Goal: Information Seeking & Learning: Learn about a topic

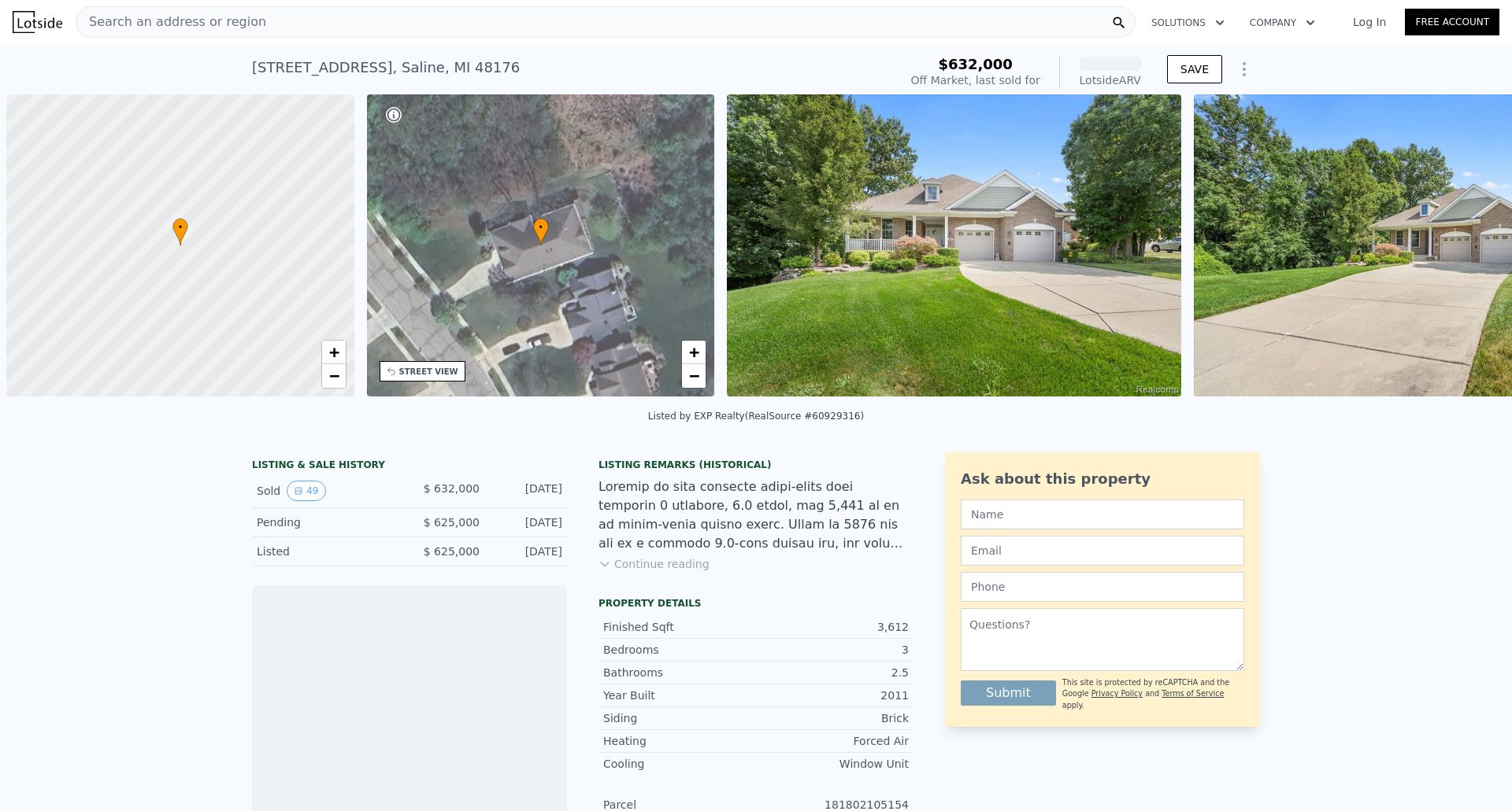
scroll to position [0, 6]
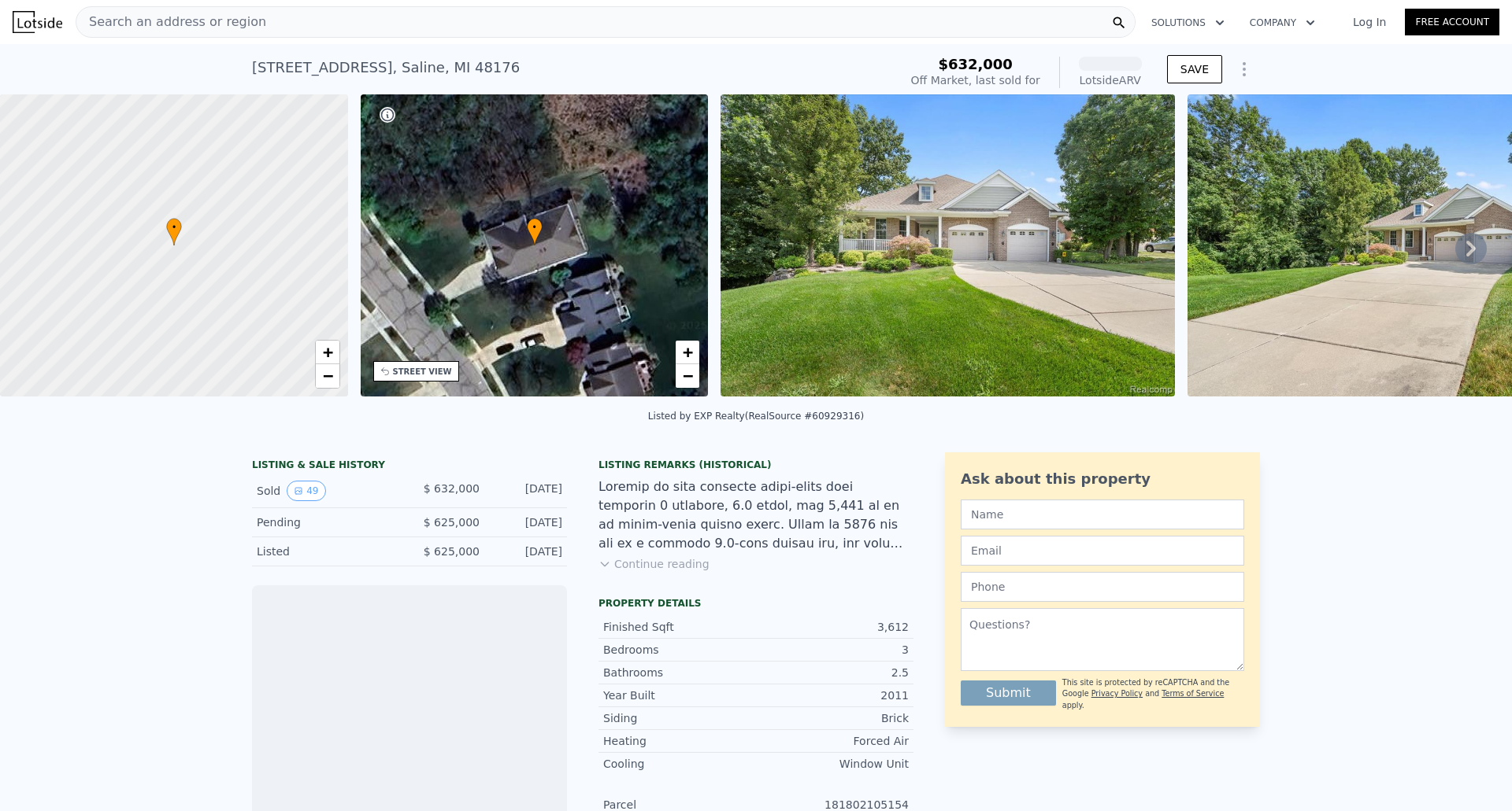
click at [1465, 254] on icon at bounding box center [1471, 248] width 32 height 32
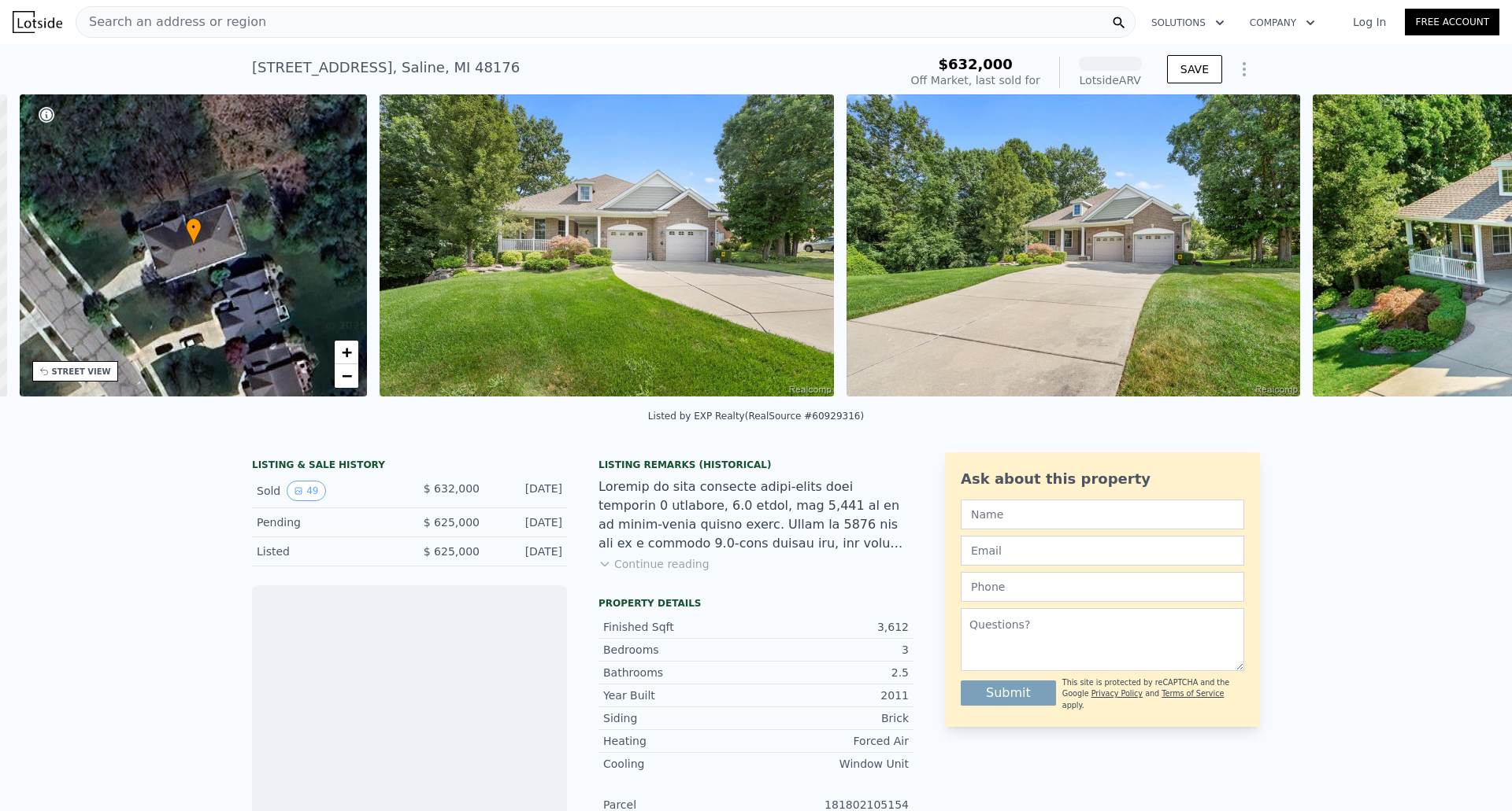
scroll to position [0, 367]
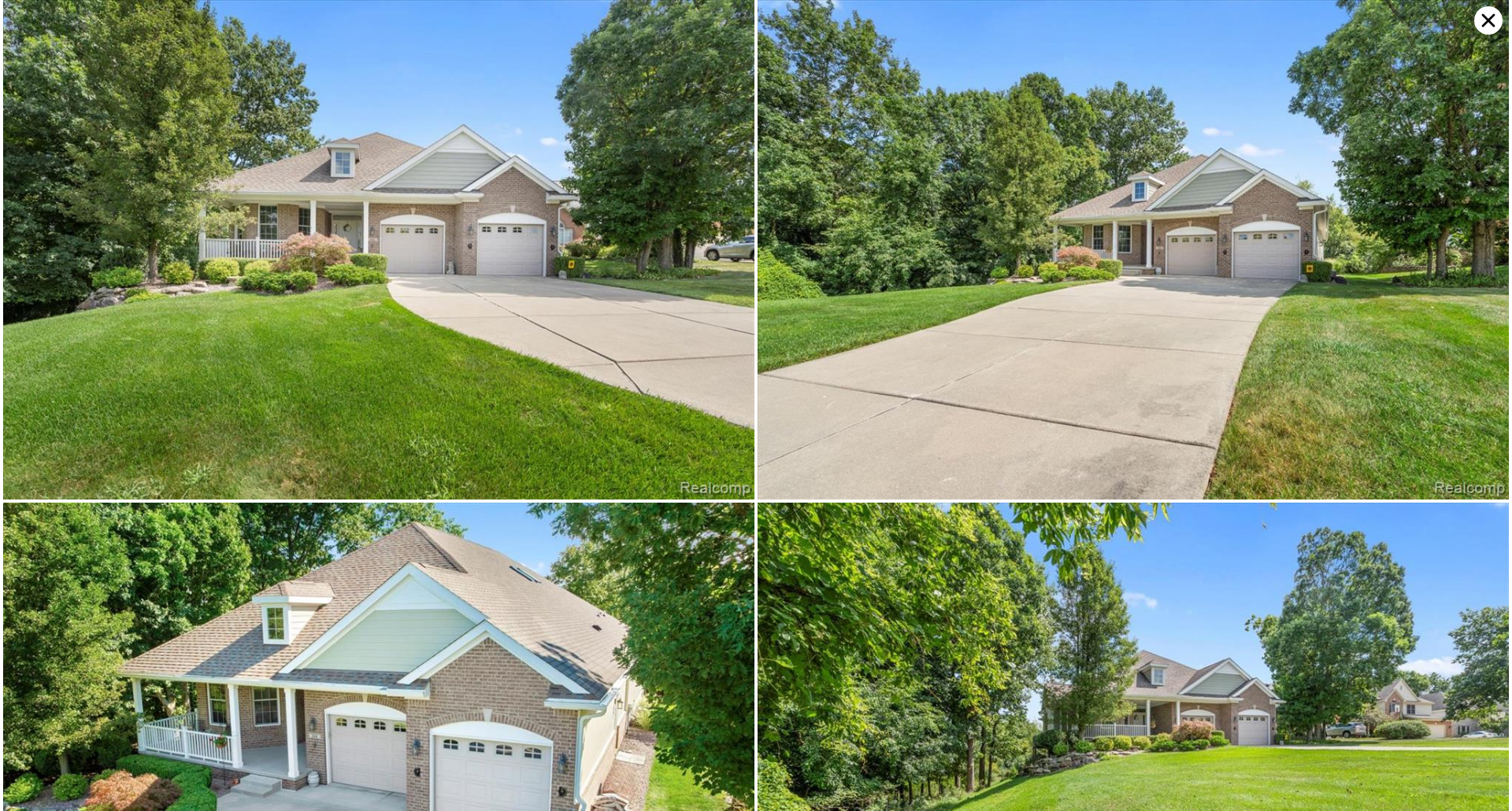
click at [1456, 251] on img at bounding box center [1132, 250] width 751 height 500
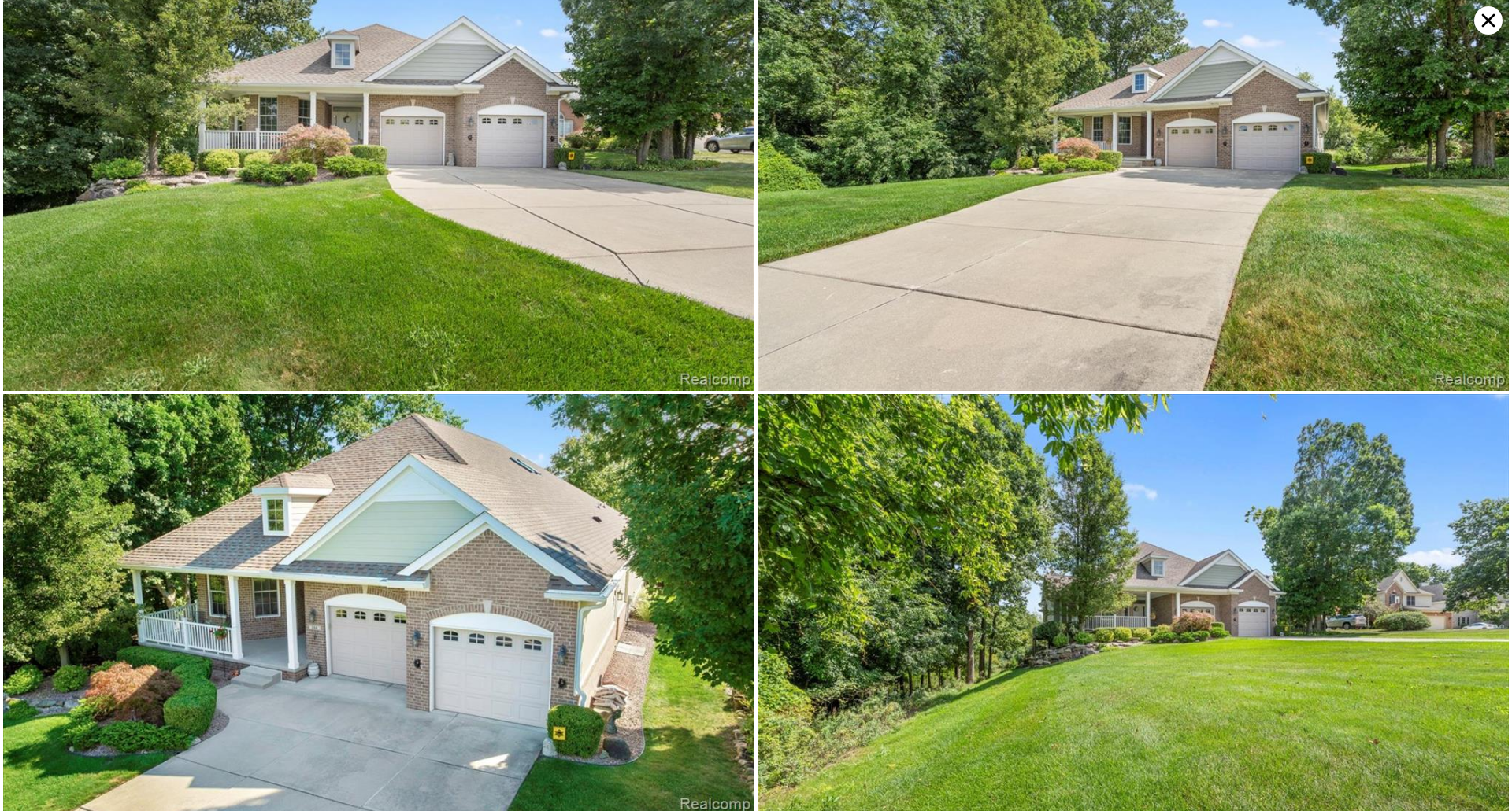
scroll to position [0, 0]
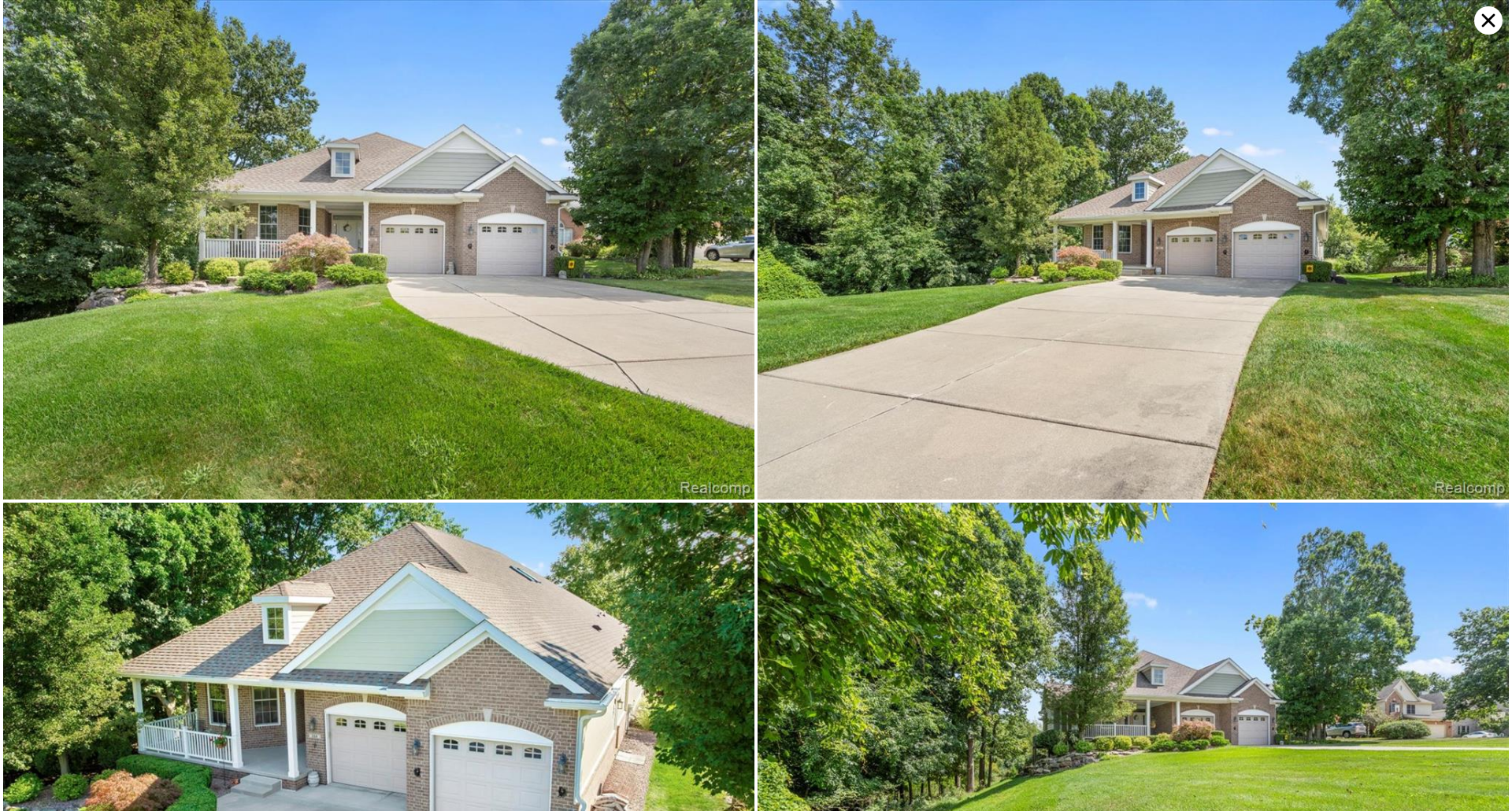
click at [1493, 23] on icon at bounding box center [1488, 20] width 28 height 28
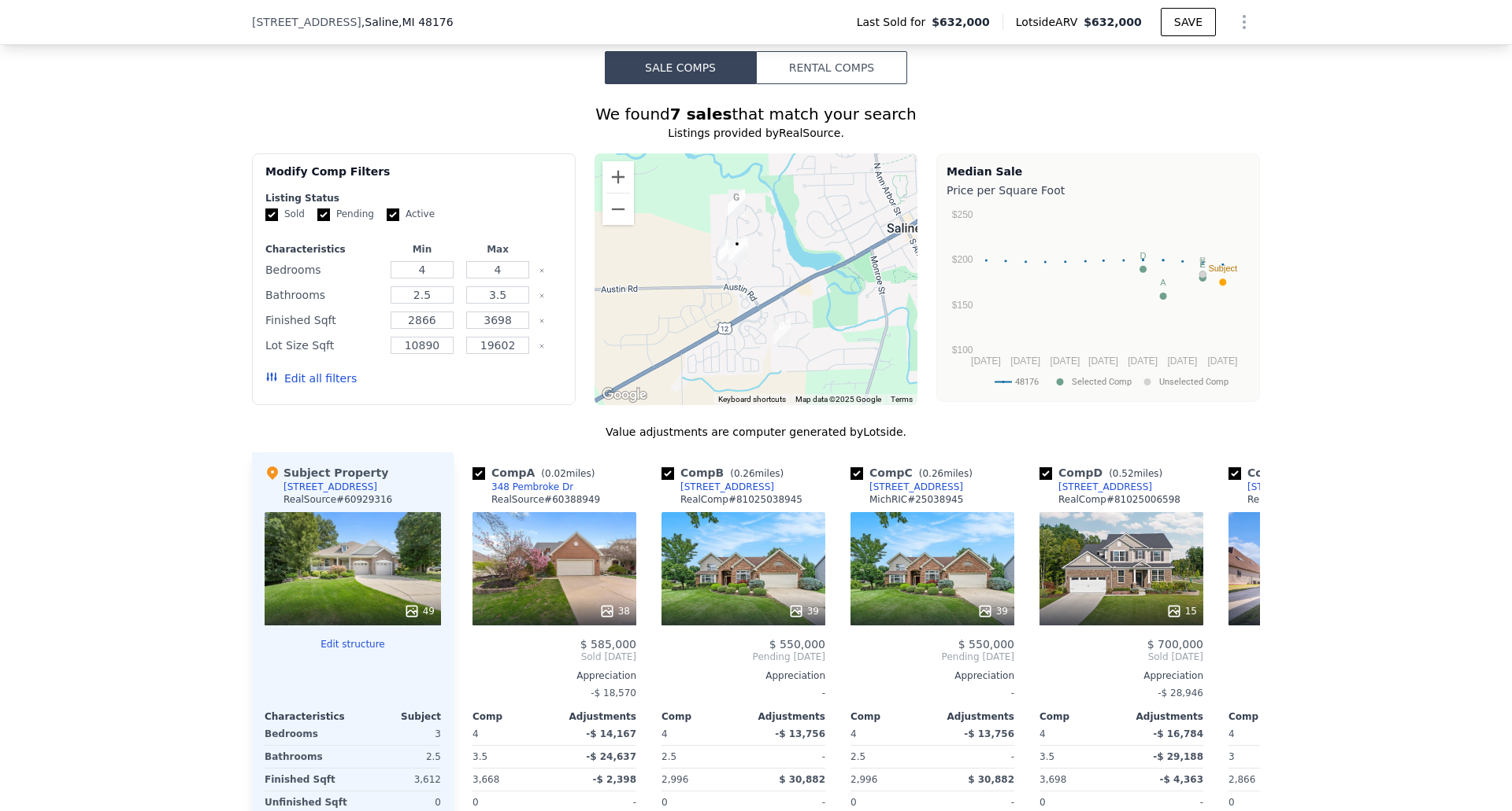
scroll to position [1096, 0]
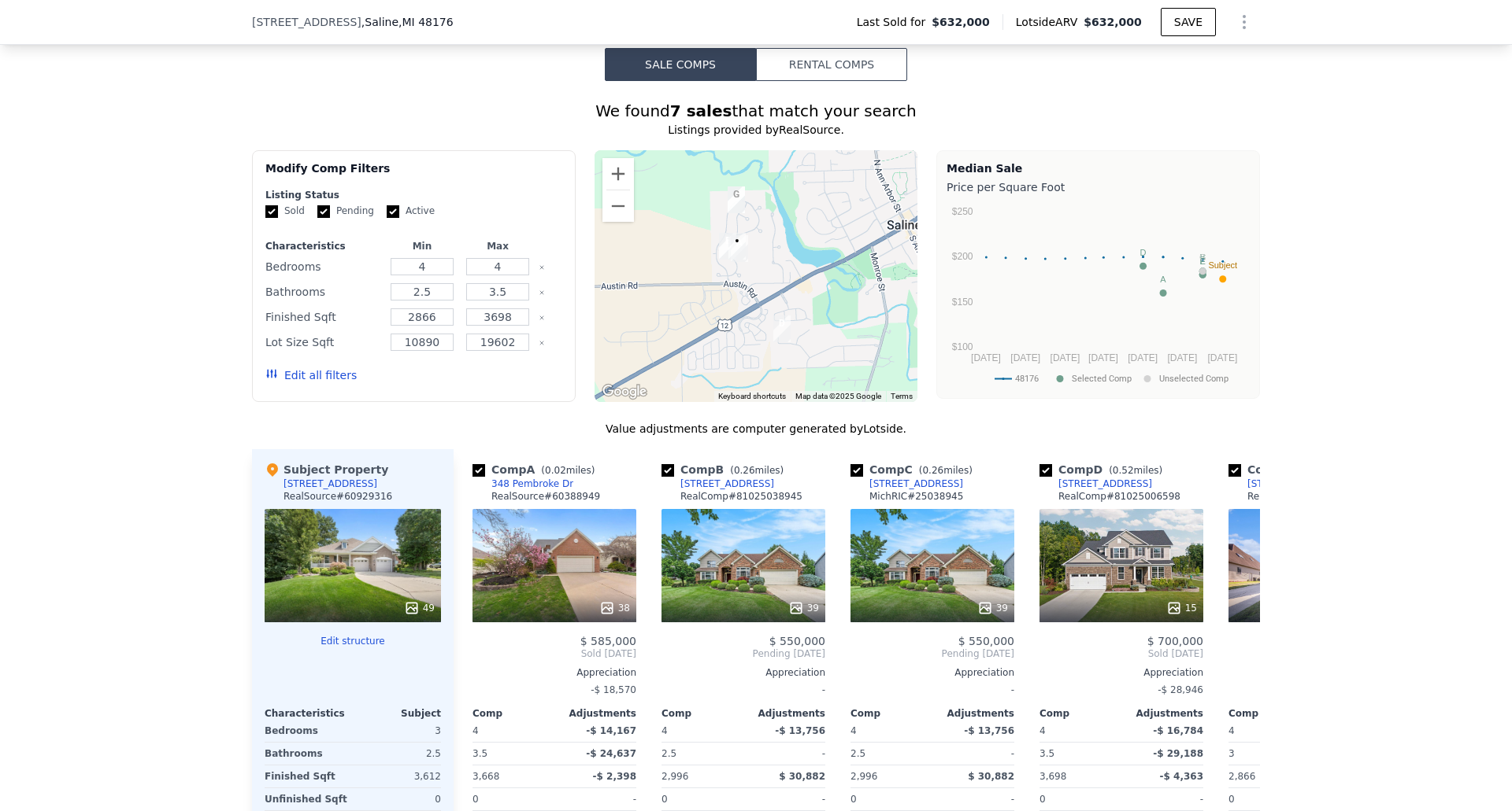
click at [818, 81] on button "Rental Comps" at bounding box center [831, 64] width 151 height 33
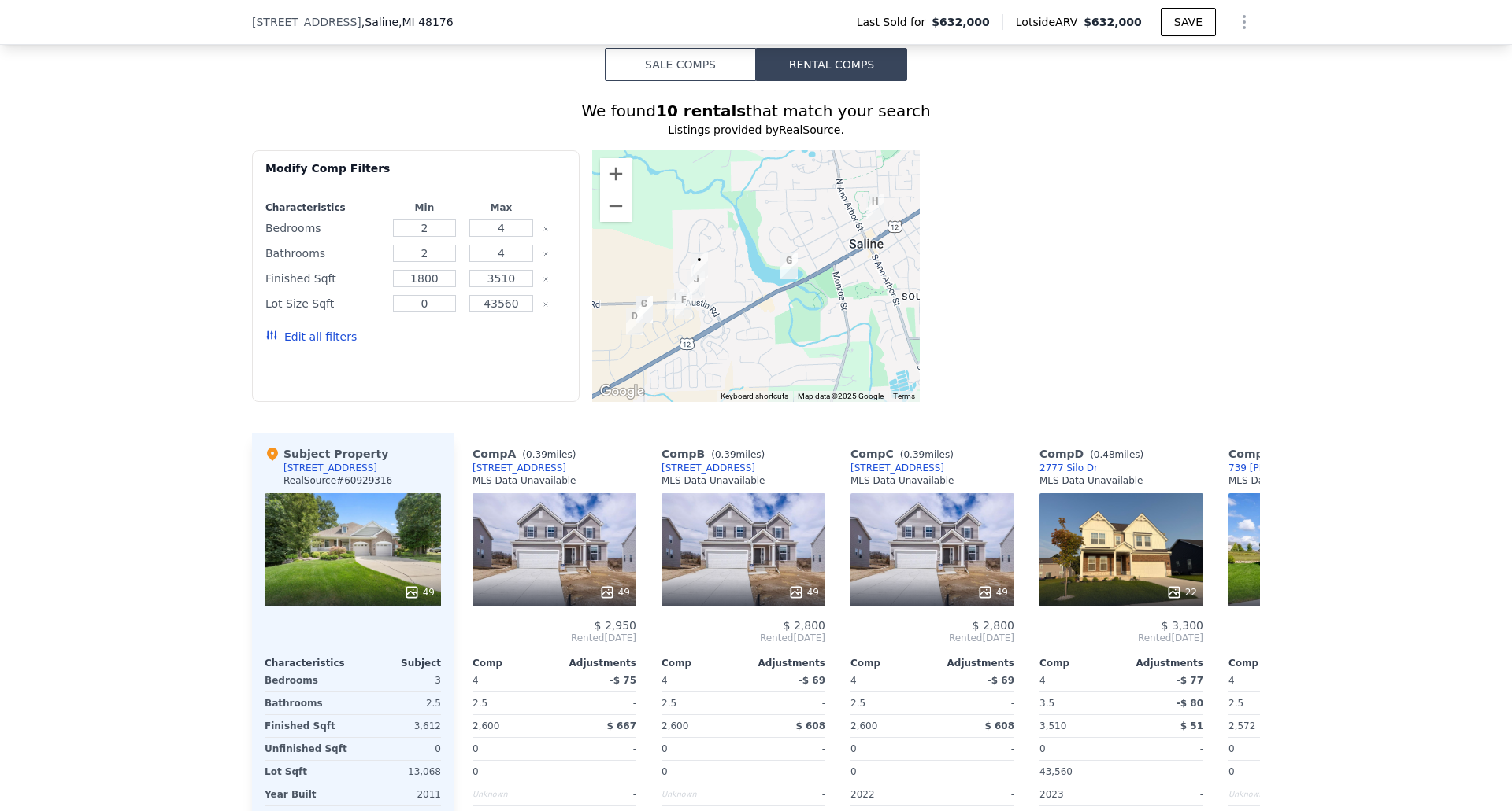
click at [699, 73] on button "Sale Comps" at bounding box center [681, 64] width 151 height 33
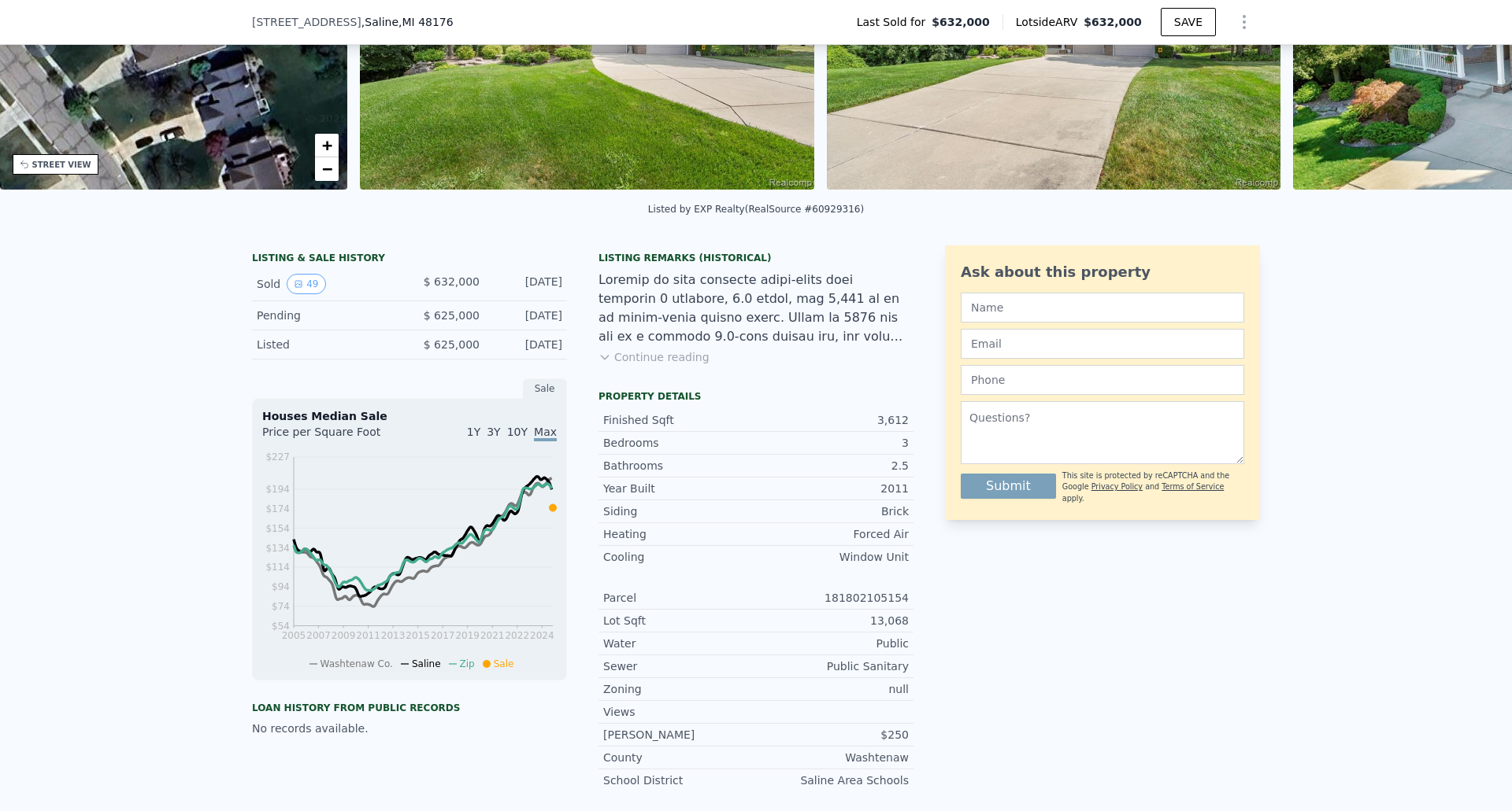
scroll to position [0, 0]
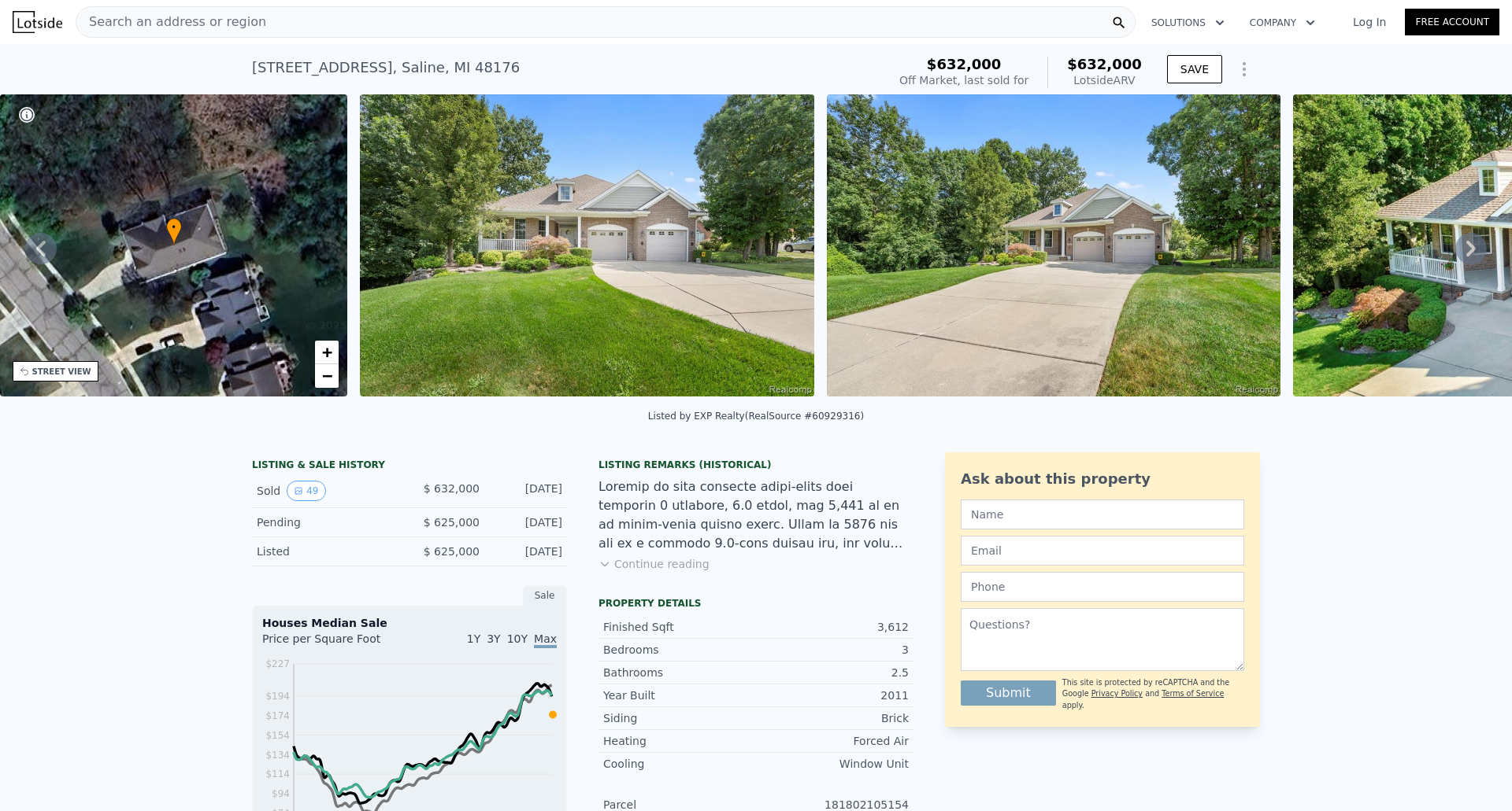
click at [1240, 65] on icon "Show Options" at bounding box center [1243, 68] width 19 height 19
click at [1286, 65] on div "[STREET_ADDRESS] Sold [DATE] for $632k (~ARV $632k ) $632,000 Off Market, last …" at bounding box center [756, 69] width 1512 height 50
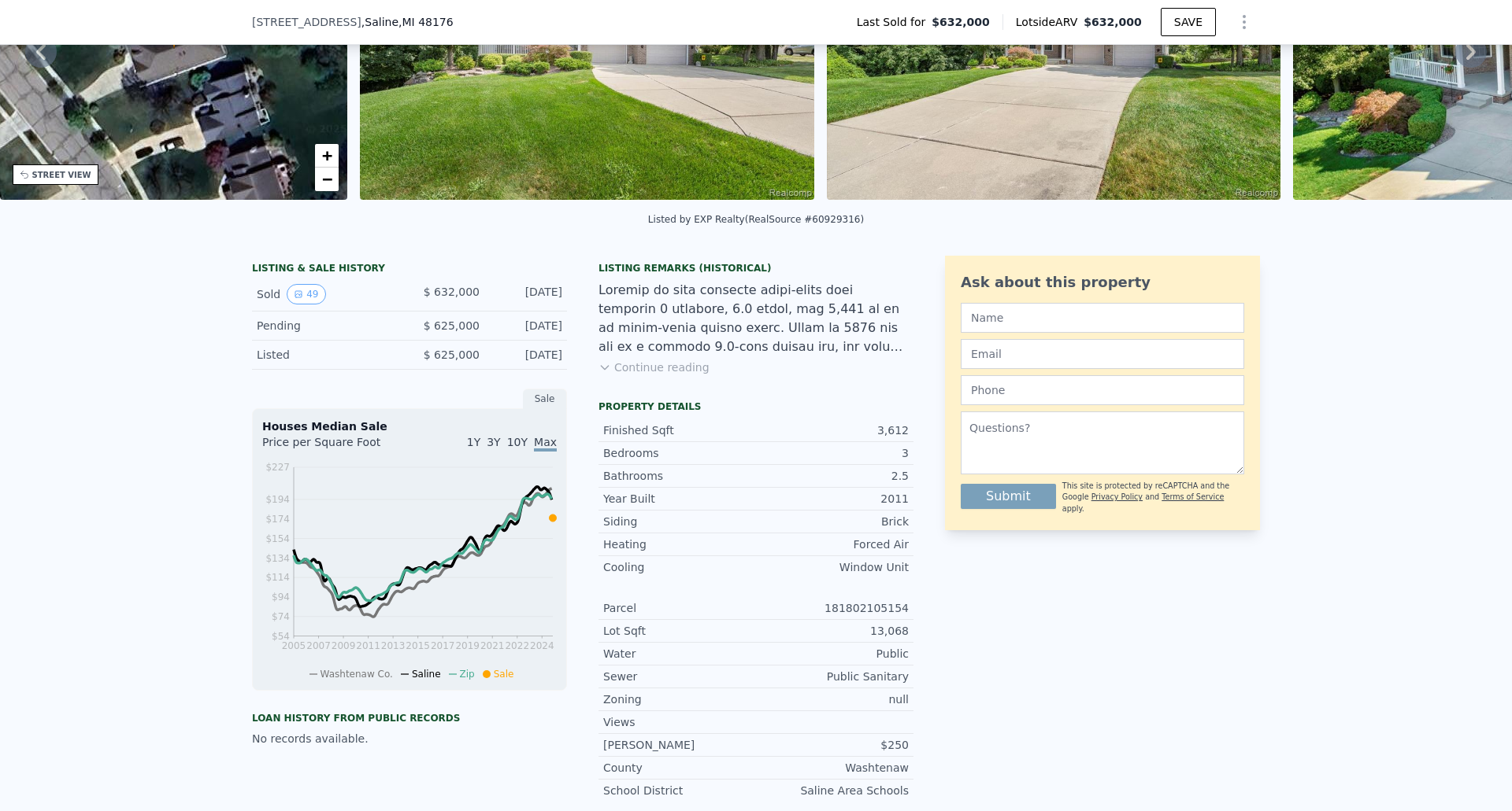
scroll to position [388, 0]
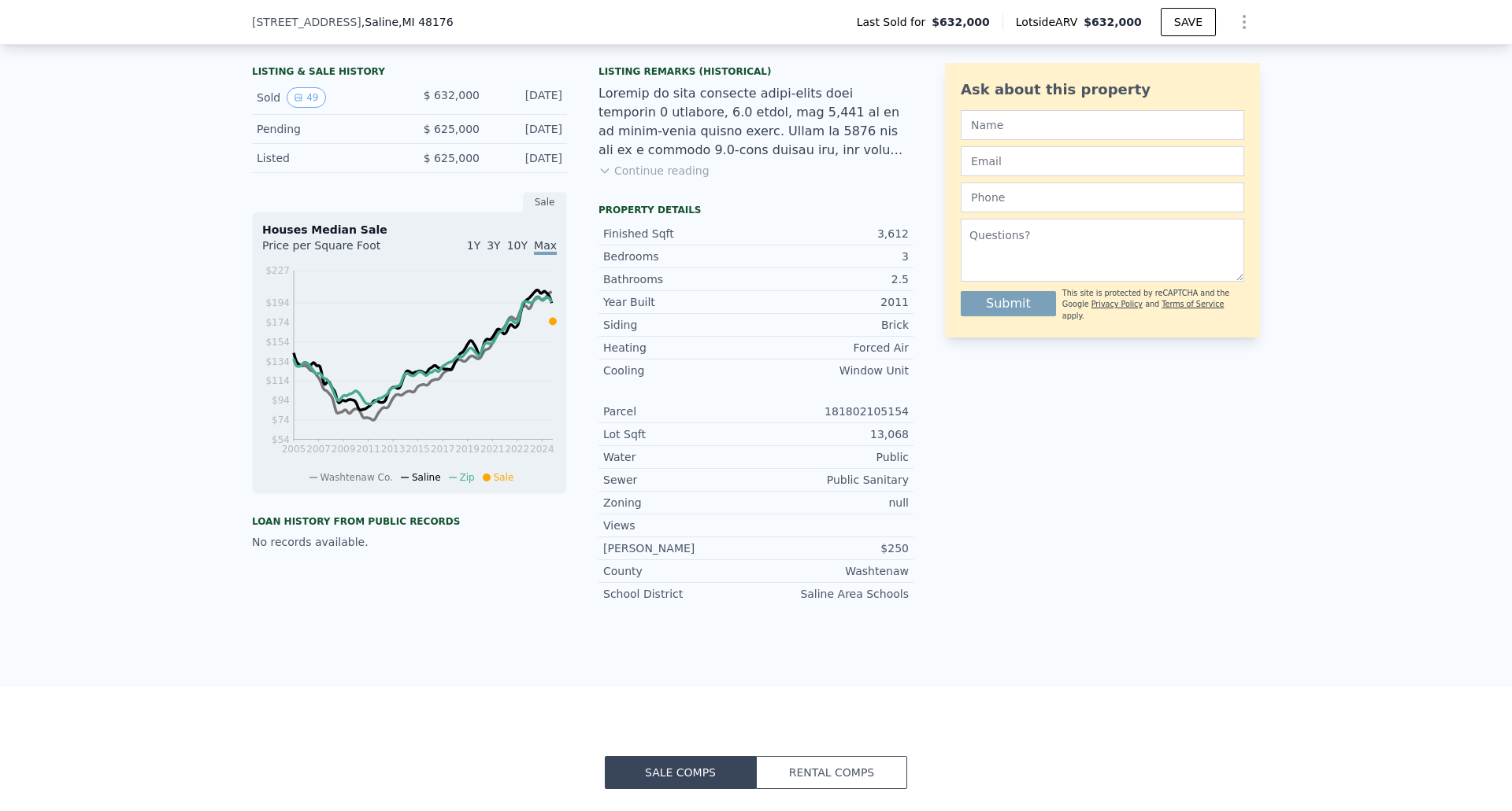
click at [638, 178] on button "Continue reading" at bounding box center [654, 170] width 111 height 15
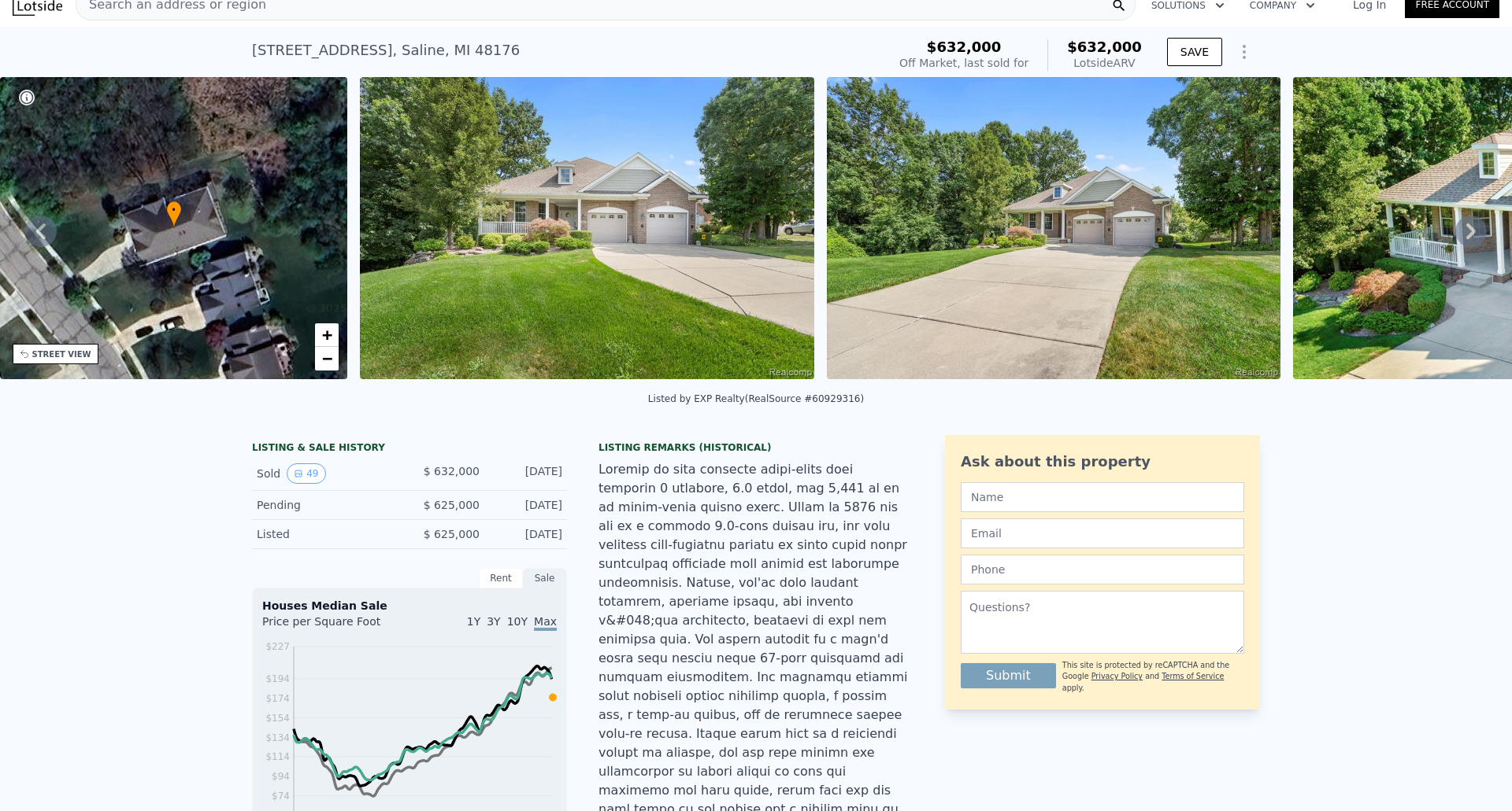
scroll to position [0, 0]
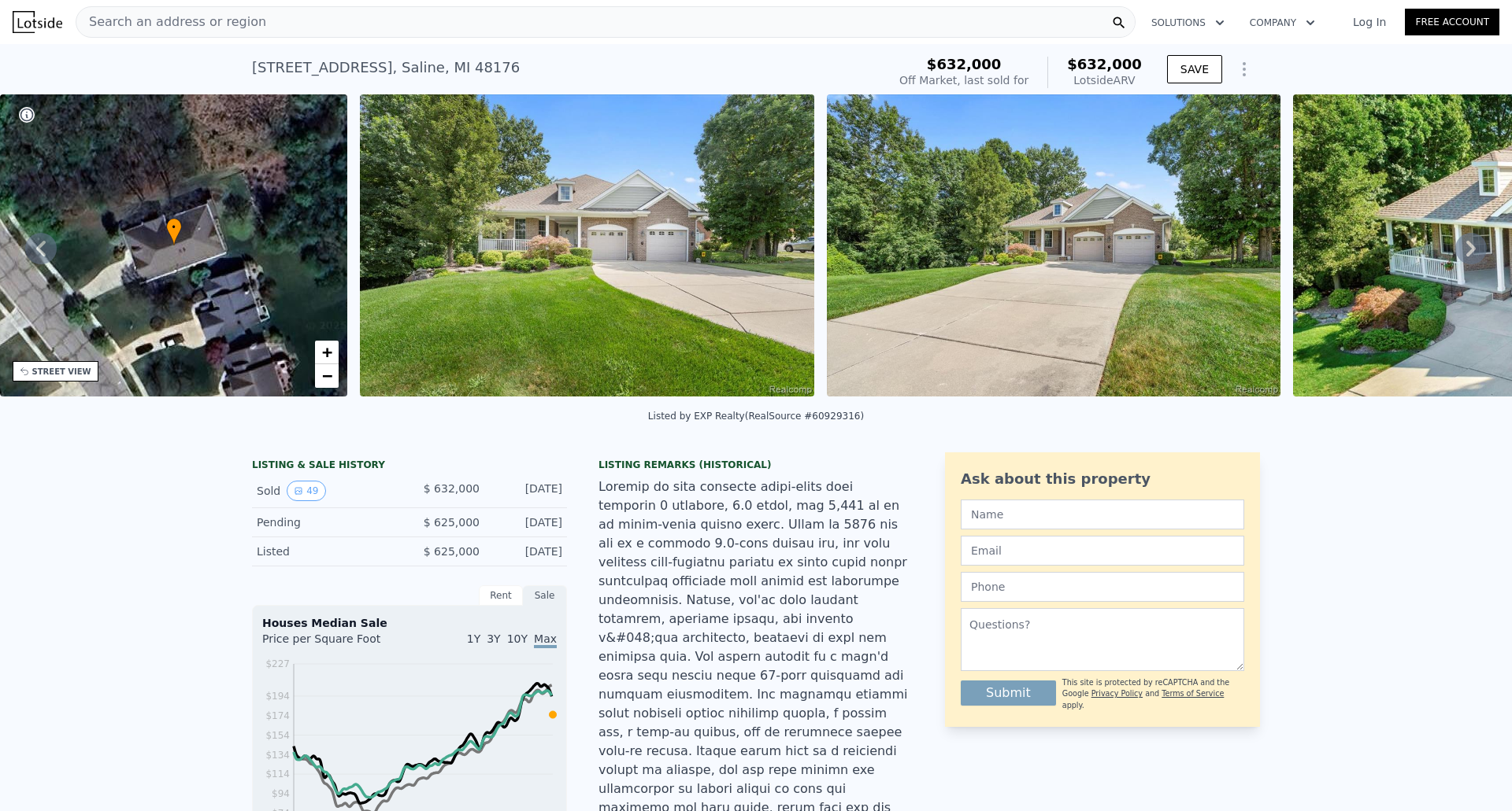
click at [1236, 69] on icon "Show Options" at bounding box center [1243, 68] width 19 height 19
click at [1288, 60] on div "[STREET_ADDRESS] Sold [DATE] for $632k (~ARV $632k ) $632,000 Off Market, last …" at bounding box center [756, 69] width 1512 height 50
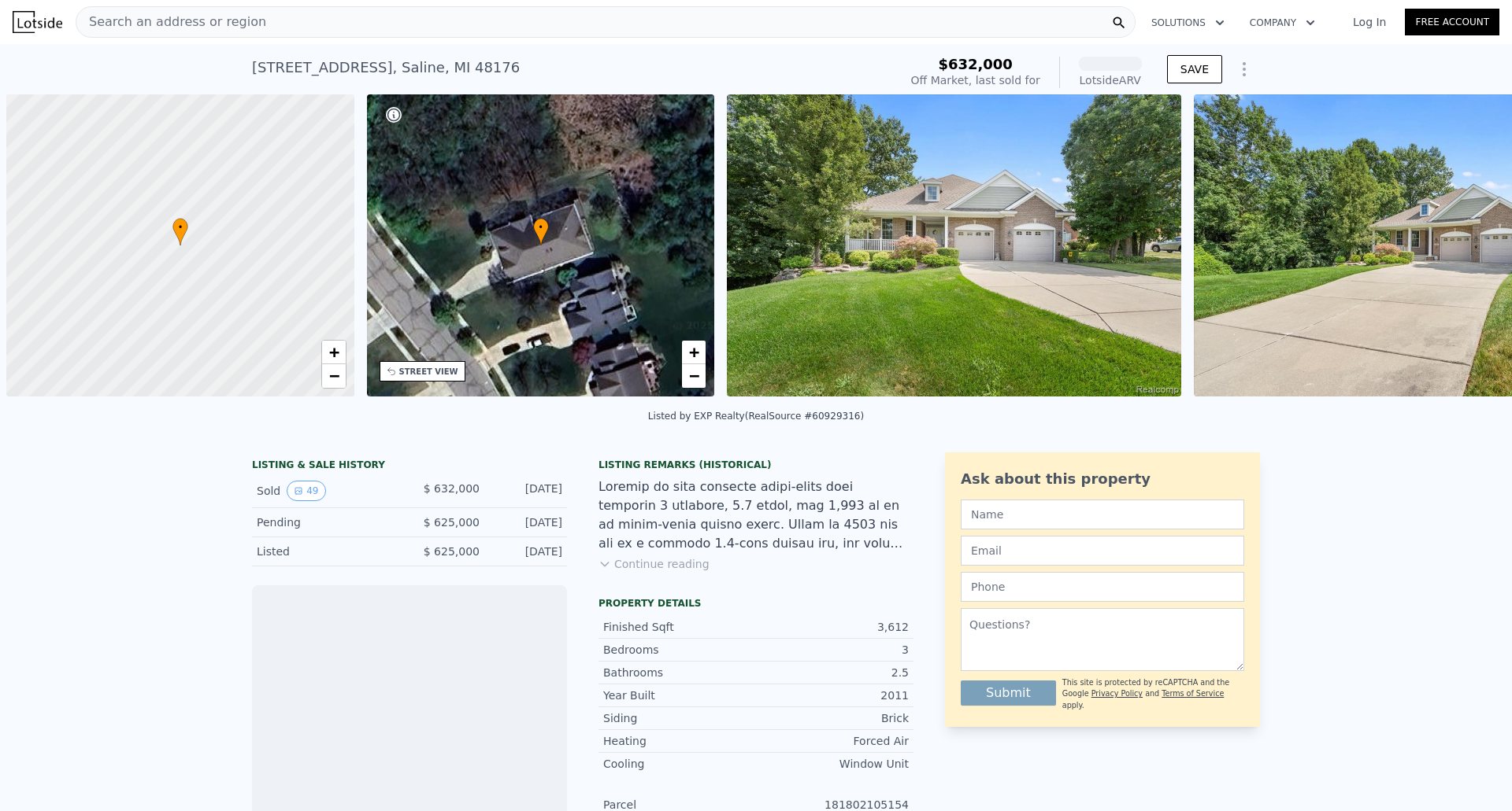
scroll to position [0, 6]
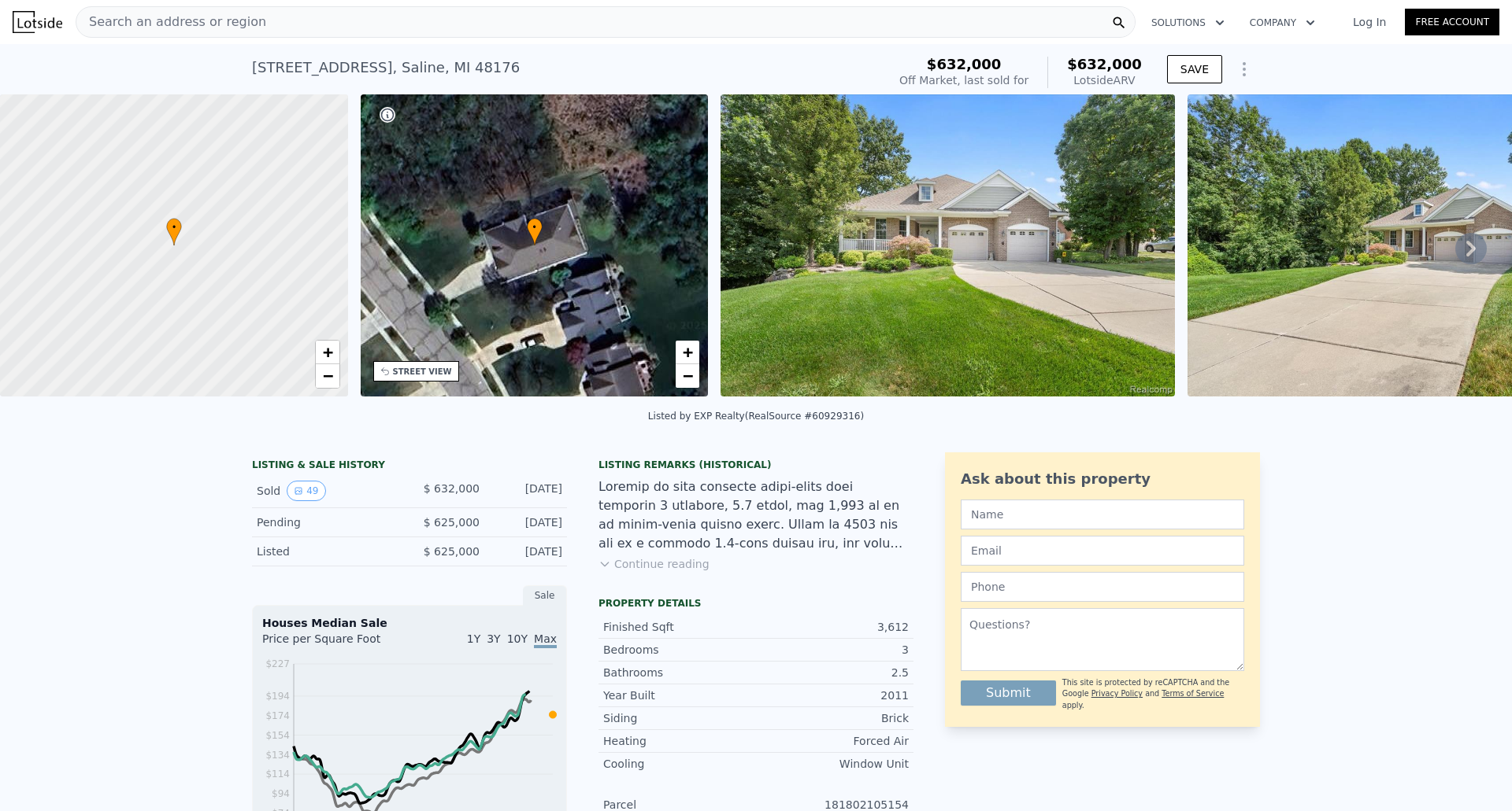
click at [1234, 68] on icon "Show Options" at bounding box center [1243, 68] width 19 height 19
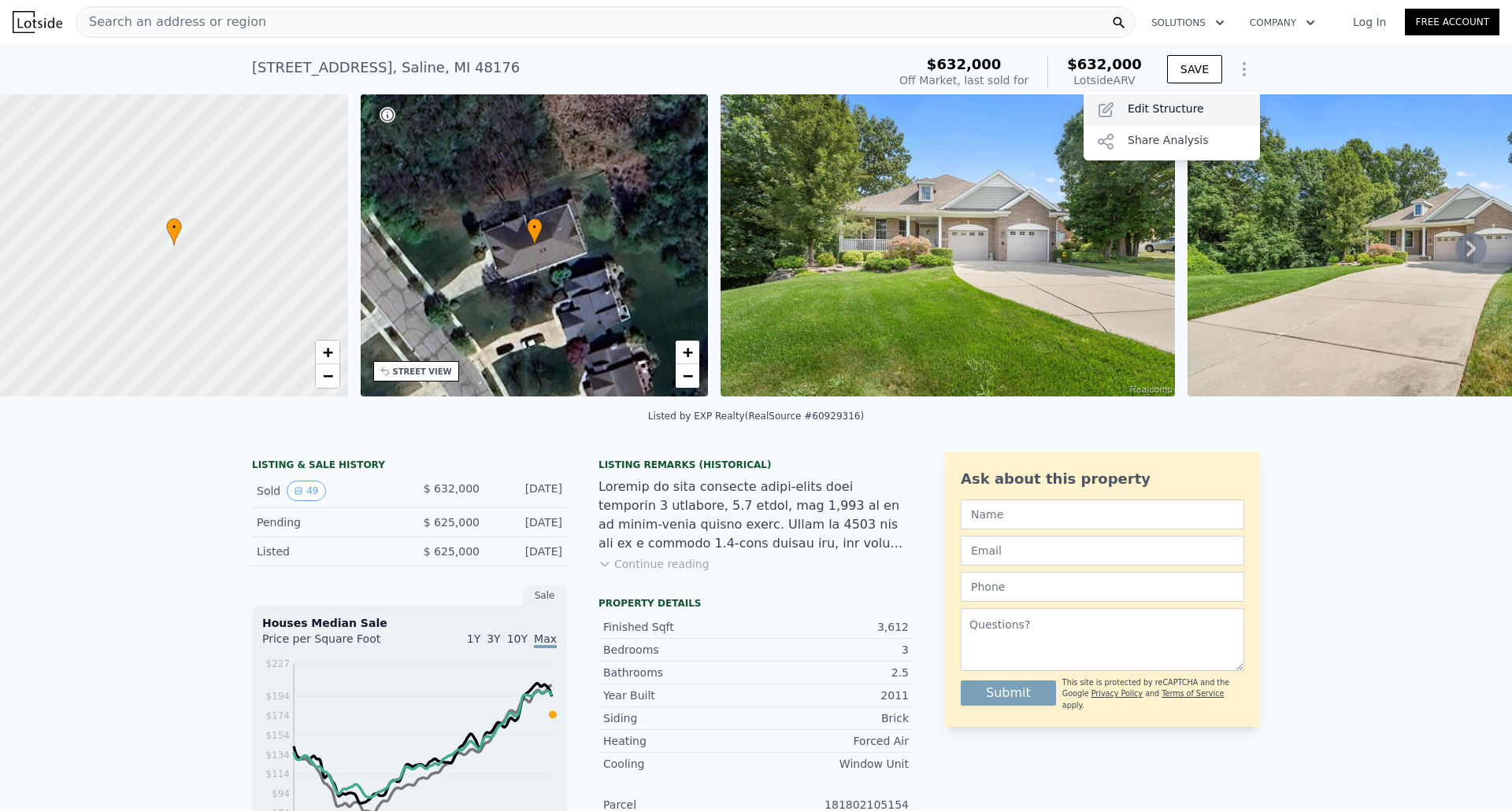
click at [1203, 105] on div "Edit Structure" at bounding box center [1172, 110] width 177 height 32
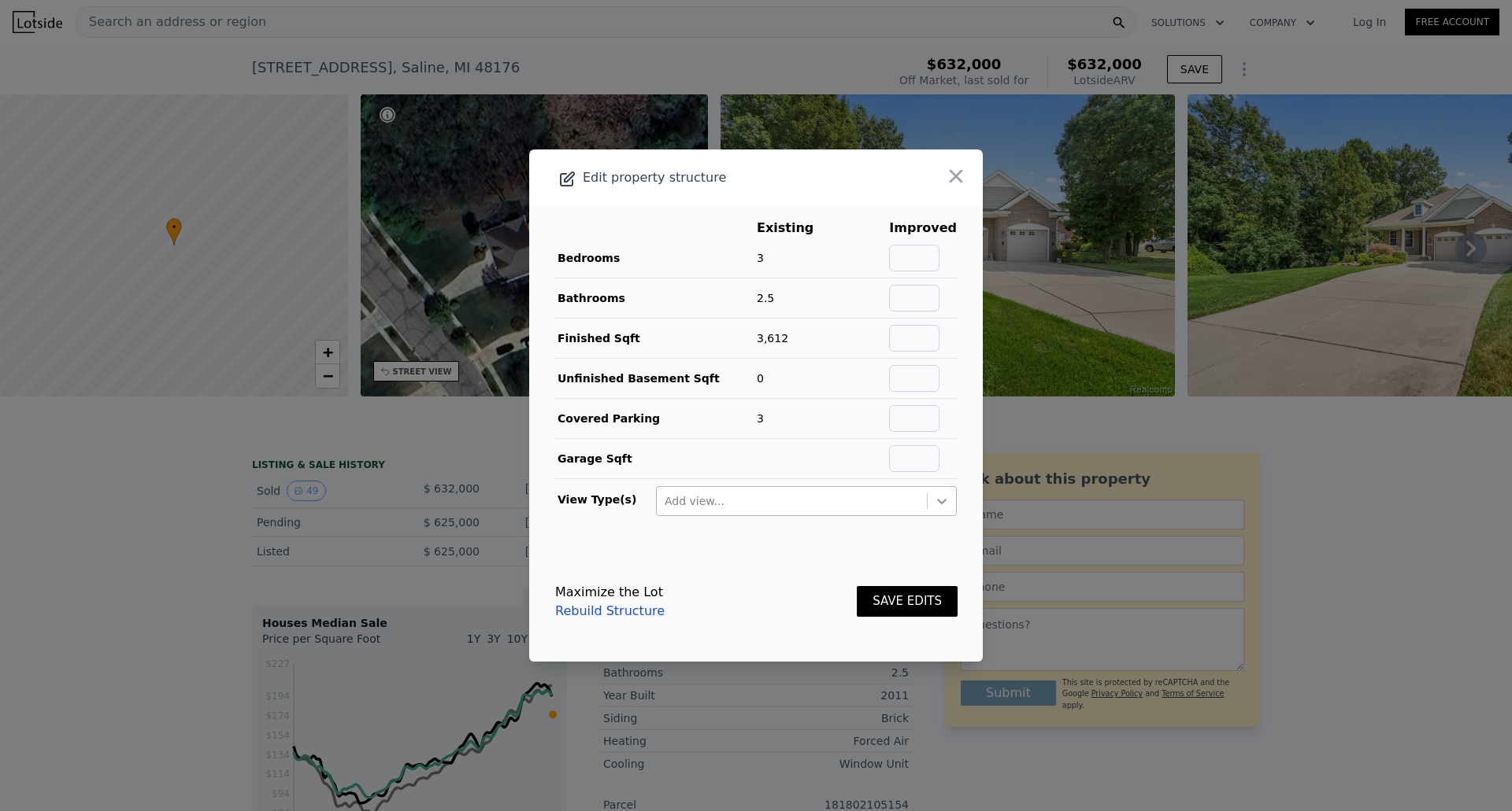
click at [934, 506] on icon at bounding box center [941, 501] width 15 height 15
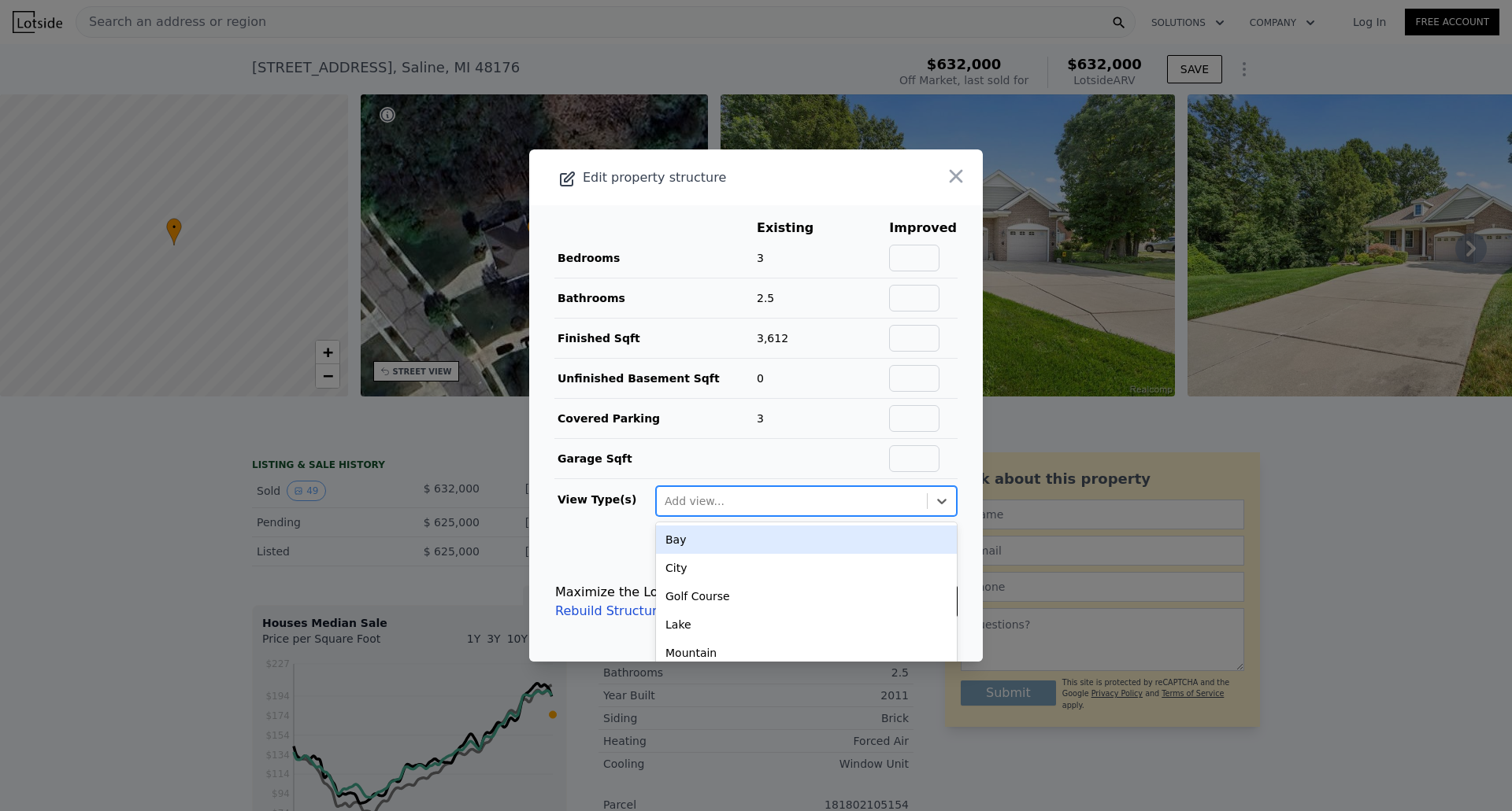
click at [955, 451] on main "Existing Improved Bedrooms 3 Bathrooms 2.5 Finished Sqft 3,612 Unfinished Basem…" at bounding box center [756, 374] width 454 height 337
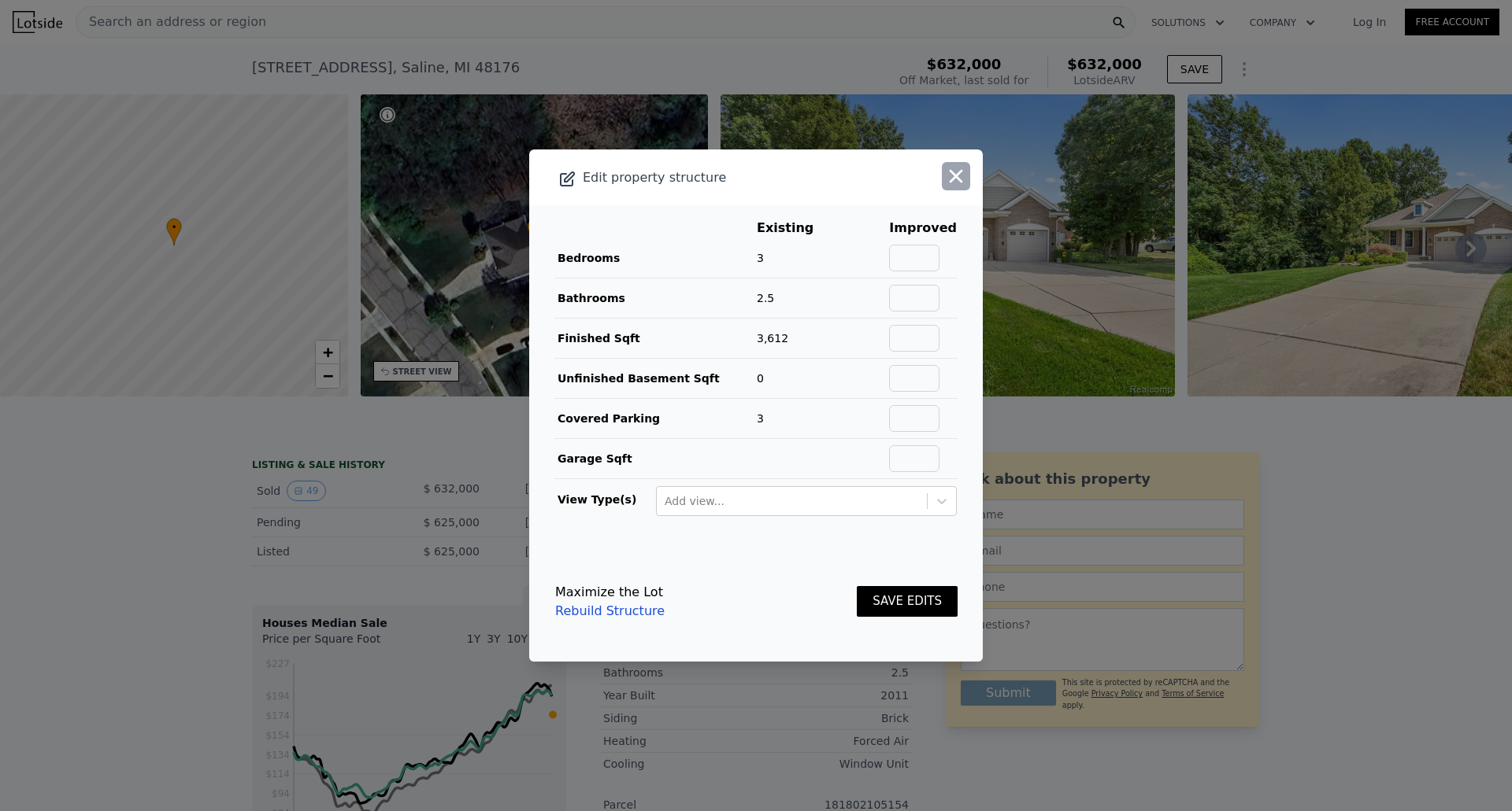
click at [949, 177] on icon "button" at bounding box center [956, 177] width 14 height 14
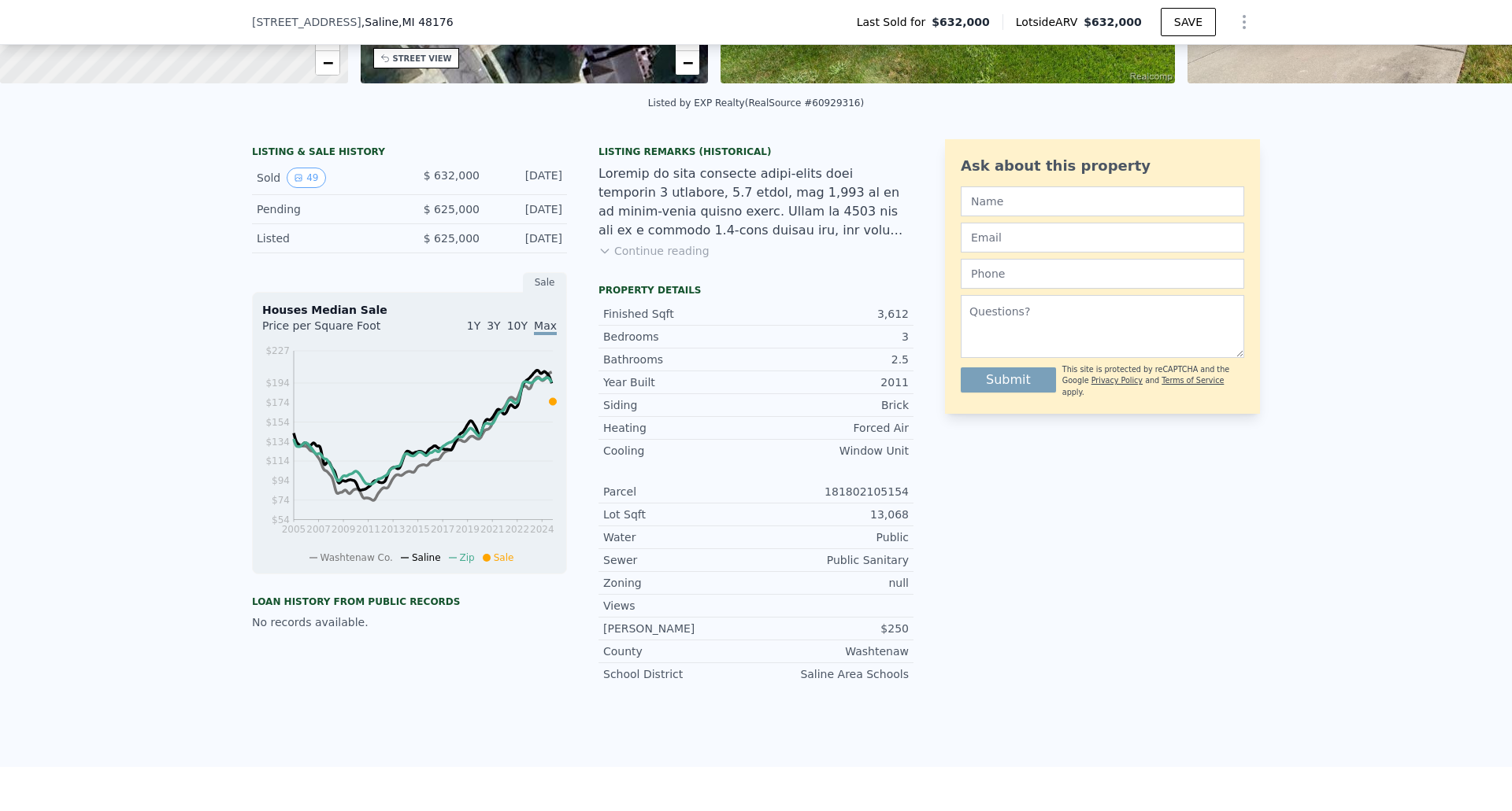
scroll to position [309, 0]
click at [499, 331] on span "3Y" at bounding box center [493, 324] width 14 height 13
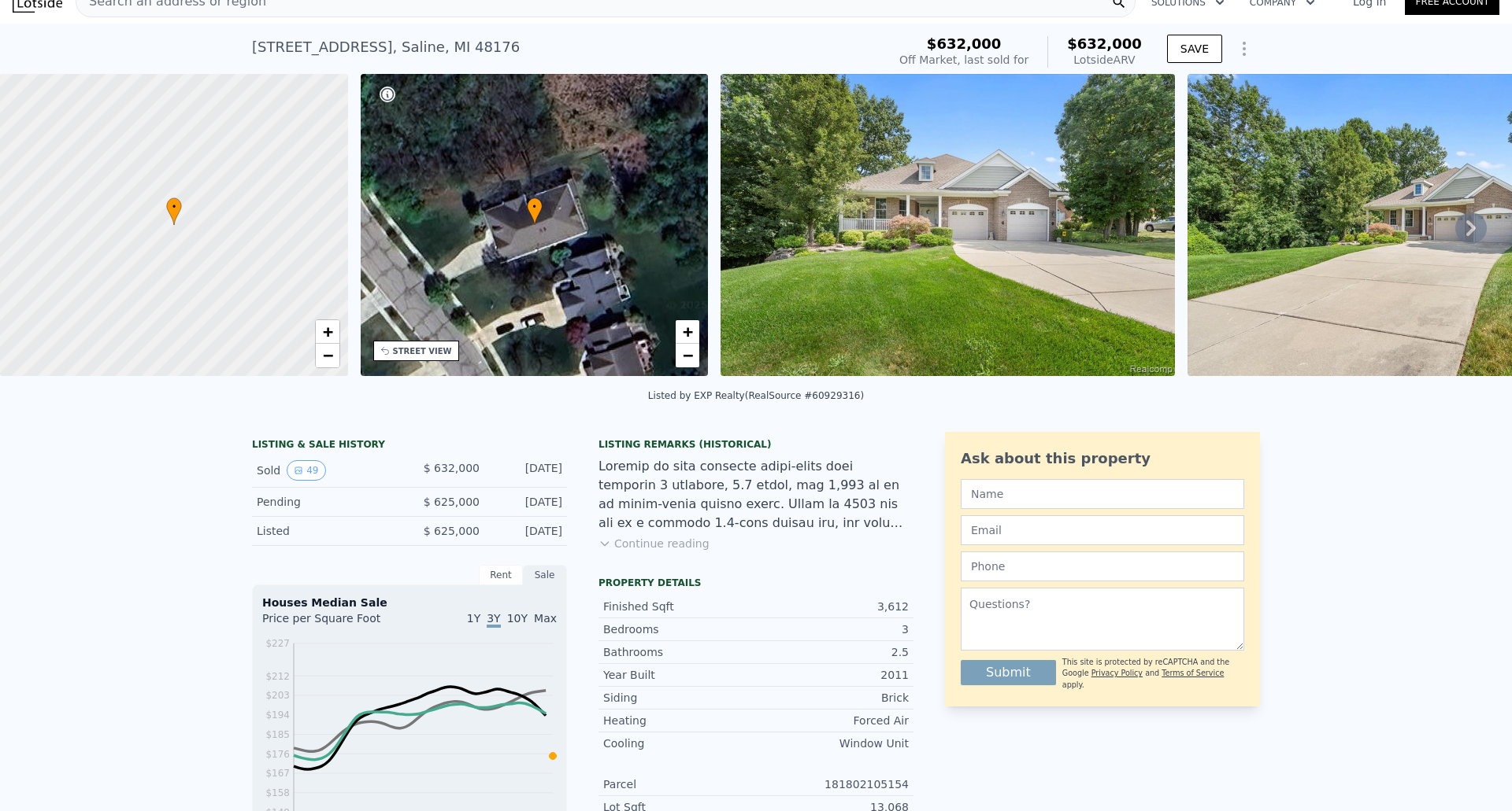
scroll to position [0, 0]
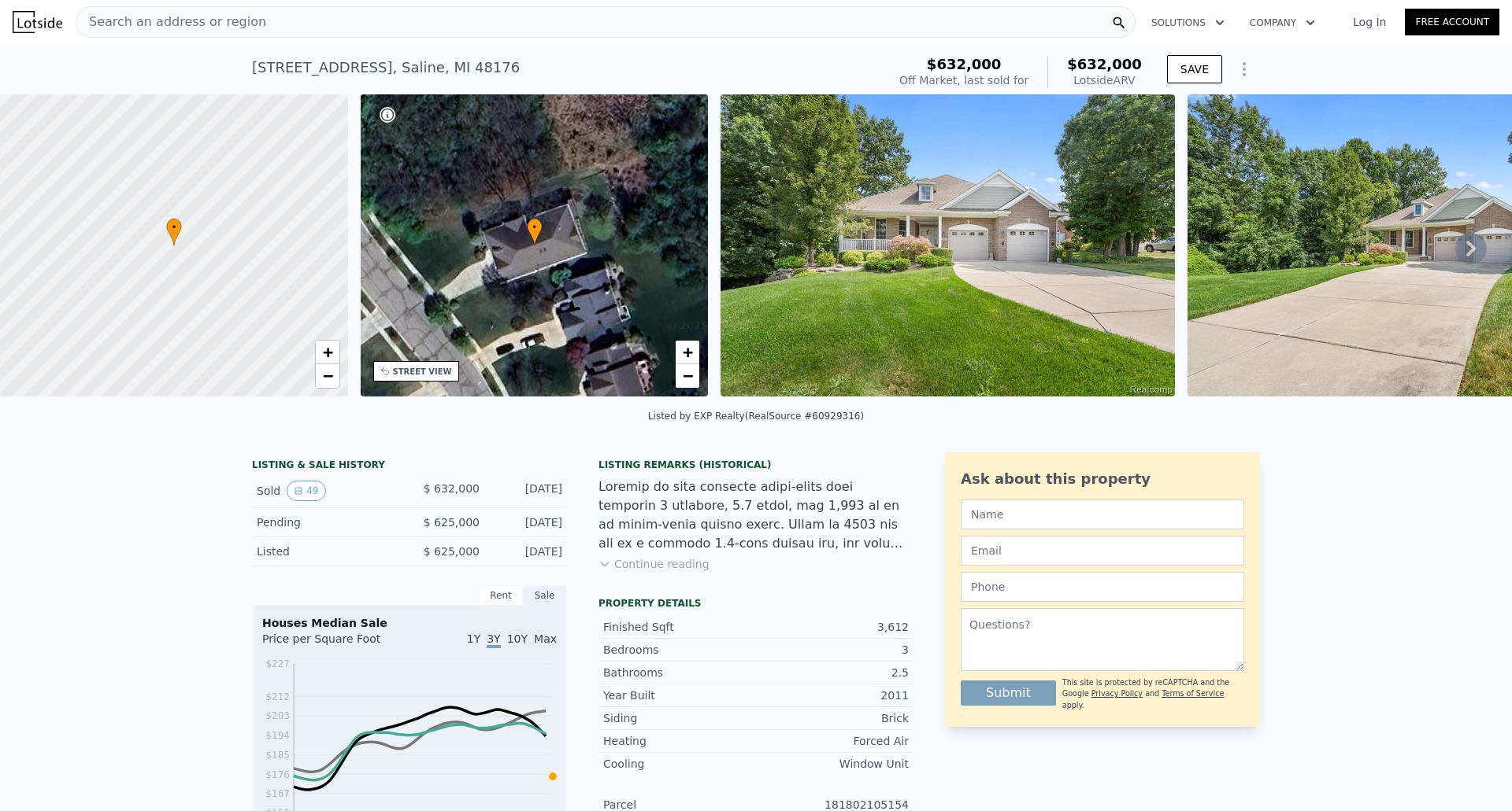
click at [1263, 270] on img at bounding box center [1415, 245] width 454 height 302
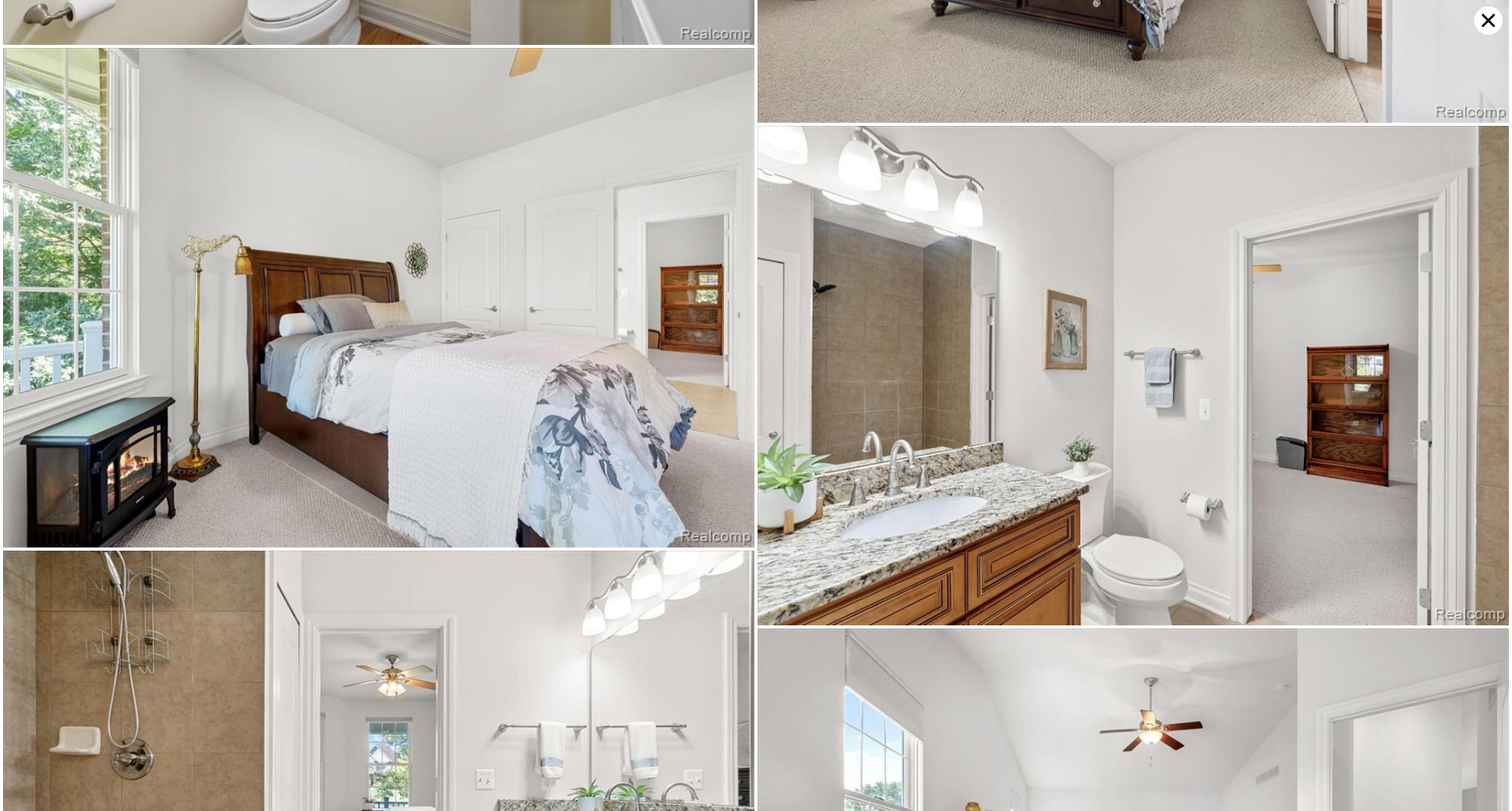
scroll to position [5913, 0]
